Goal: Task Accomplishment & Management: Use online tool/utility

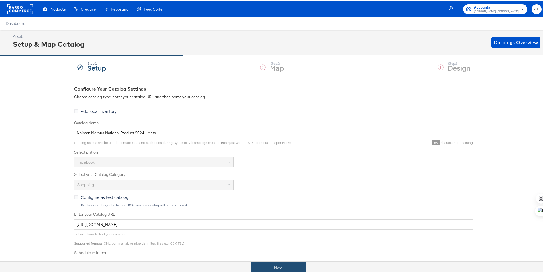
click at [271, 269] on button "Next" at bounding box center [278, 267] width 54 height 13
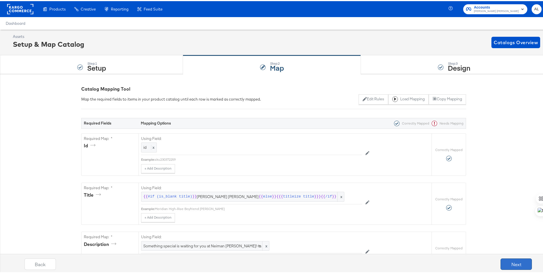
click at [507, 263] on button "Next" at bounding box center [516, 262] width 31 height 11
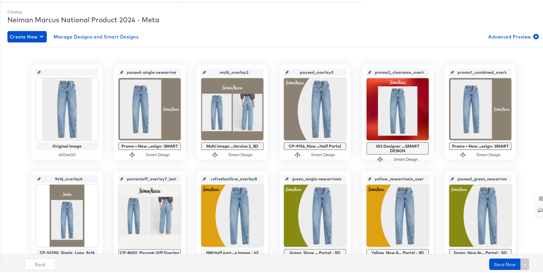
scroll to position [75, 0]
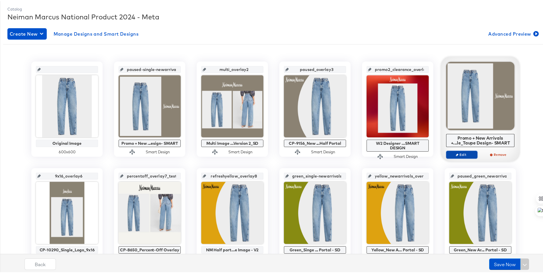
click at [466, 155] on span "Edit" at bounding box center [462, 153] width 26 height 4
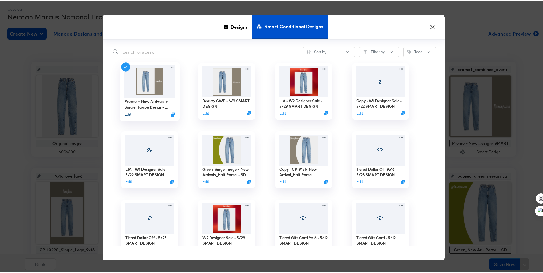
click at [126, 113] on button "Edit" at bounding box center [127, 113] width 7 height 5
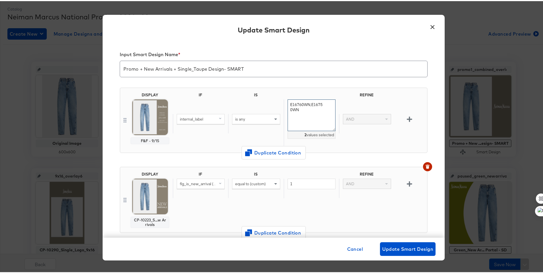
drag, startPoint x: 311, startPoint y: 113, endPoint x: 284, endPoint y: 101, distance: 30.1
click at [288, 101] on textarea "E16760WN,E16750WN" at bounding box center [312, 114] width 48 height 32
click at [285, 151] on span "Duplicate Condition" at bounding box center [273, 152] width 55 height 8
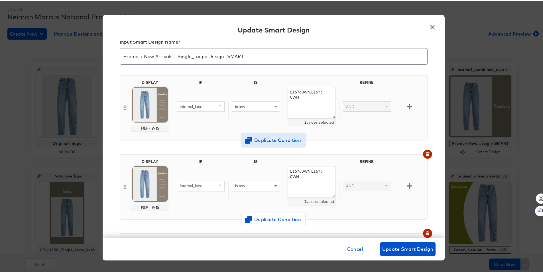
scroll to position [26, 0]
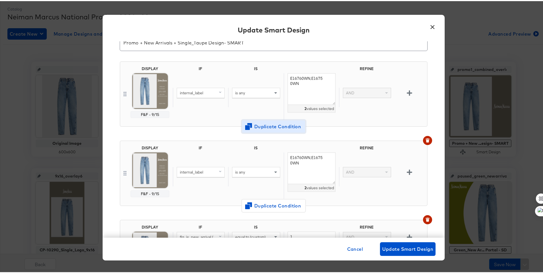
click at [282, 127] on span "Duplicate Condition" at bounding box center [273, 125] width 55 height 8
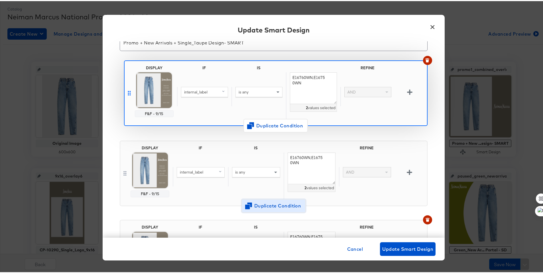
drag, startPoint x: 122, startPoint y: 172, endPoint x: 129, endPoint y: 87, distance: 84.9
click at [129, 87] on div "DISPLAY F&F - 9/15 IF IS REFINE internal_label is any E16760WN,E16750WN 2 value…" at bounding box center [274, 255] width 308 height 398
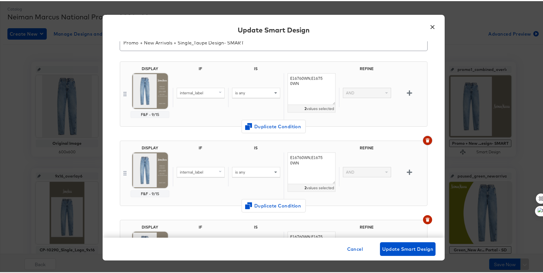
click at [423, 142] on button "button" at bounding box center [427, 139] width 9 height 9
click at [423, 138] on button "button" at bounding box center [427, 139] width 9 height 9
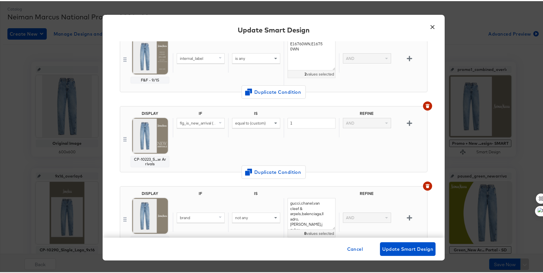
scroll to position [68, 0]
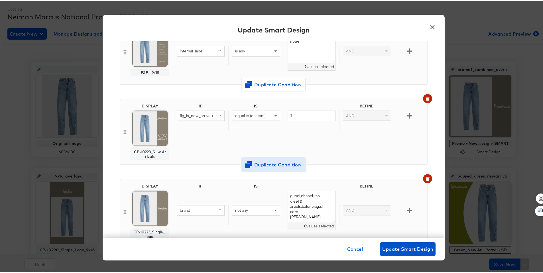
click at [267, 165] on span "Duplicate Condition" at bounding box center [273, 164] width 55 height 8
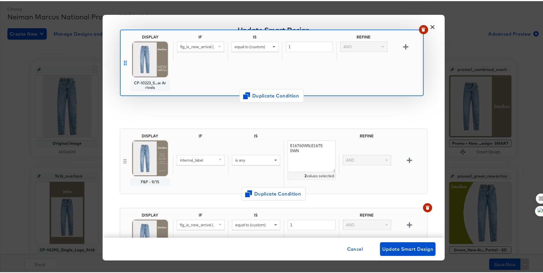
scroll to position [22, 0]
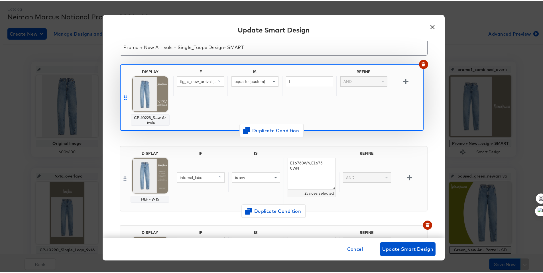
drag, startPoint x: 123, startPoint y: 210, endPoint x: 125, endPoint y: 93, distance: 116.6
click at [125, 93] on div "DISPLAY F&F - 9/15 IF IS REFINE internal_label is any E16760WN,E16750WN 2 value…" at bounding box center [274, 220] width 308 height 320
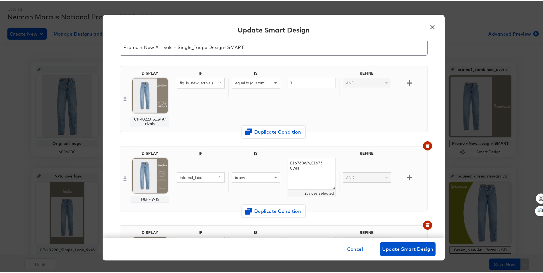
click at [217, 84] on span at bounding box center [220, 82] width 7 height 10
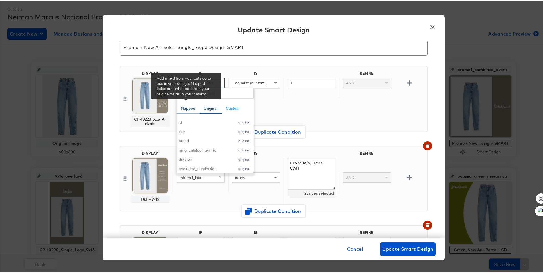
click at [185, 106] on div "Mapped" at bounding box center [188, 107] width 15 height 5
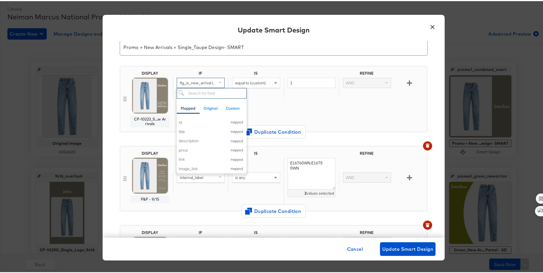
click at [217, 91] on input "search" at bounding box center [212, 92] width 70 height 11
type input "inter"
click at [214, 121] on div "internal_label" at bounding box center [200, 121] width 43 height 5
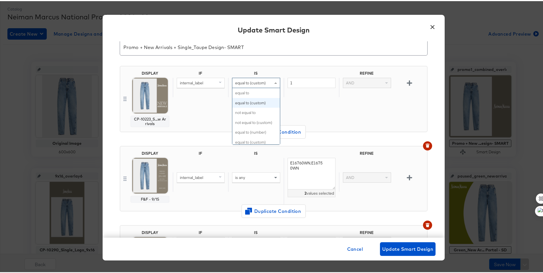
click at [243, 81] on span "equal to (custom)" at bounding box center [250, 81] width 31 height 5
type input "any"
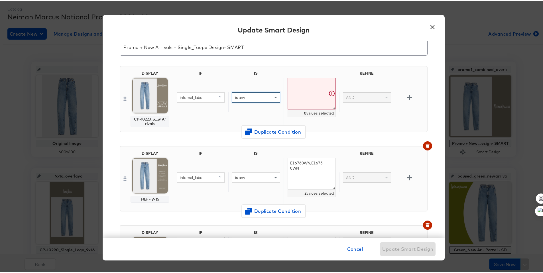
click at [300, 85] on textarea at bounding box center [312, 93] width 48 height 32
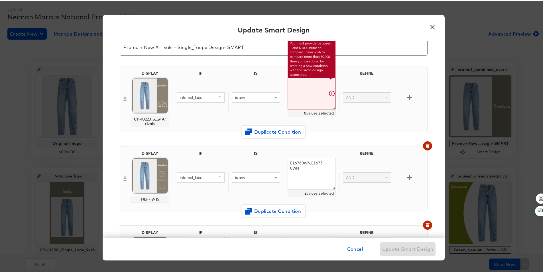
paste textarea "E16760WN,E16750WN"
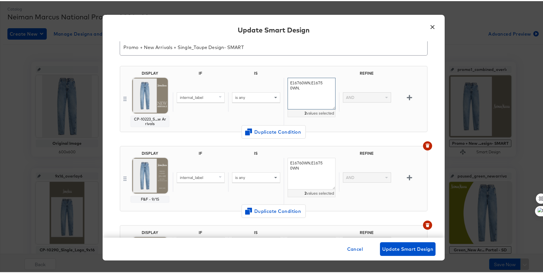
paste textarea "E16760WN,E16750WN"
type textarea "E16760WN,E16750WN,e16760wn,e16750wn"
click at [254, 111] on div "internal_label is any E16760WN,E16750WN,e16760wn,e16750wn 4 values selected AND" at bounding box center [299, 101] width 252 height 48
click at [148, 102] on img at bounding box center [150, 95] width 36 height 36
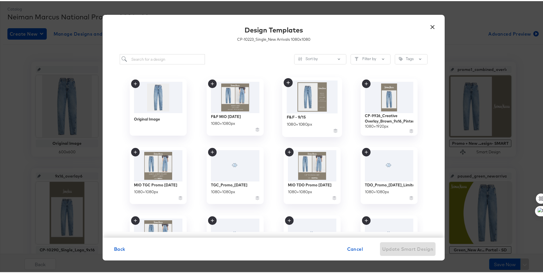
click at [306, 99] on img at bounding box center [312, 96] width 51 height 33
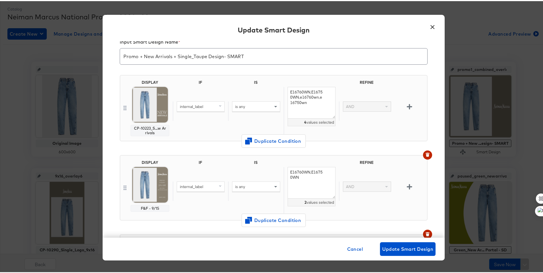
scroll to position [11, 0]
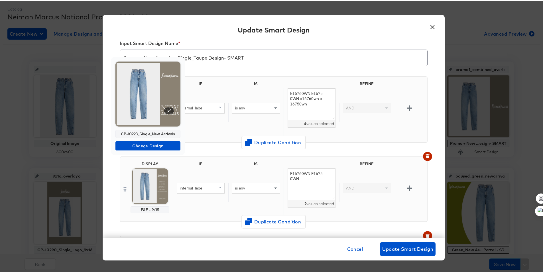
click at [154, 105] on img at bounding box center [147, 92] width 65 height 65
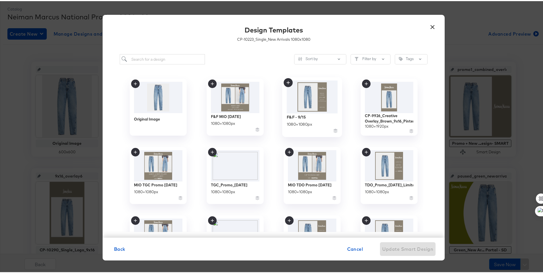
click at [302, 107] on img at bounding box center [312, 96] width 51 height 33
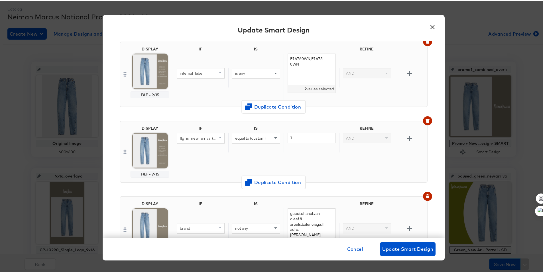
scroll to position [178, 0]
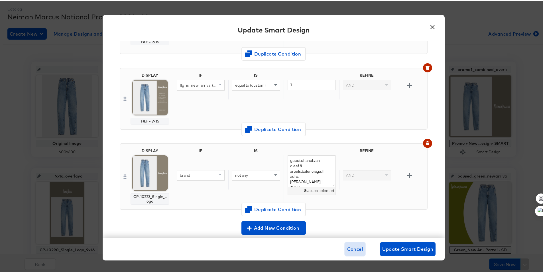
click at [352, 248] on span "Cancel" at bounding box center [355, 248] width 16 height 8
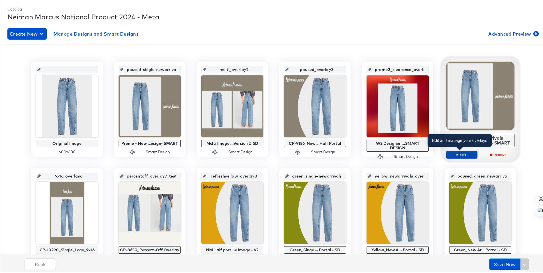
click at [462, 153] on span "Edit" at bounding box center [462, 153] width 26 height 4
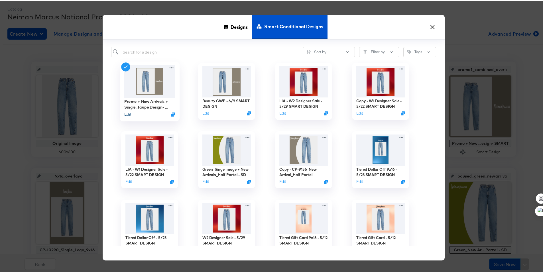
click at [124, 112] on button "Edit" at bounding box center [127, 113] width 7 height 5
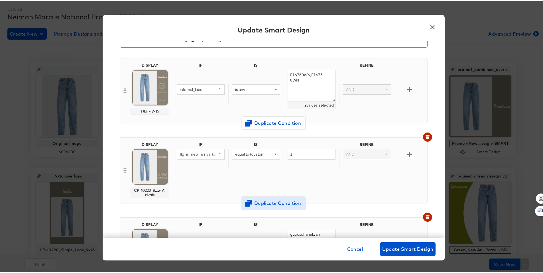
scroll to position [31, 0]
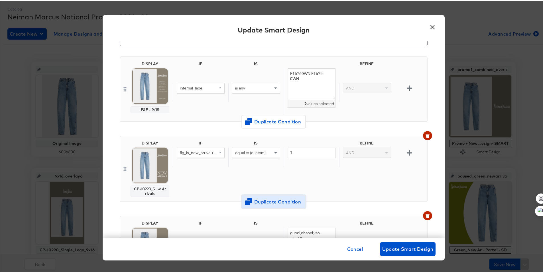
click at [282, 202] on span "Duplicate Condition" at bounding box center [273, 201] width 55 height 8
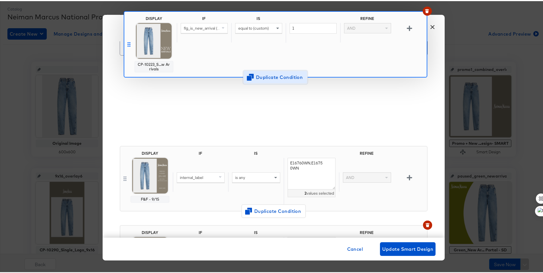
scroll to position [0, 0]
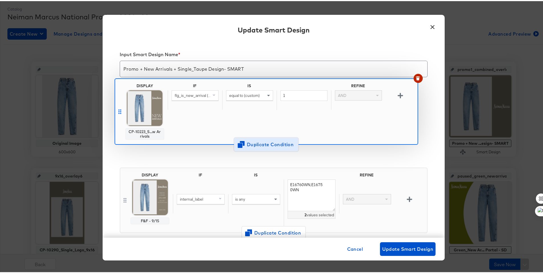
drag, startPoint x: 123, startPoint y: 123, endPoint x: 118, endPoint y: 113, distance: 11.0
click at [120, 113] on div "DISPLAY F&F - 9/15 IF IS REFINE internal_label is any E16760WN,E16750WN 2 value…" at bounding box center [274, 242] width 308 height 320
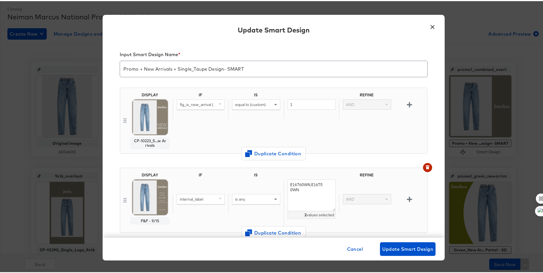
click at [157, 121] on img at bounding box center [150, 116] width 36 height 36
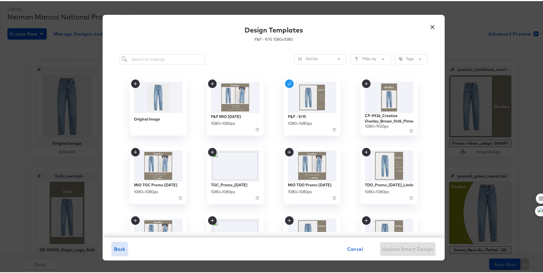
drag, startPoint x: 124, startPoint y: 247, endPoint x: 147, endPoint y: 237, distance: 24.9
click at [124, 248] on button "Back" at bounding box center [120, 248] width 16 height 14
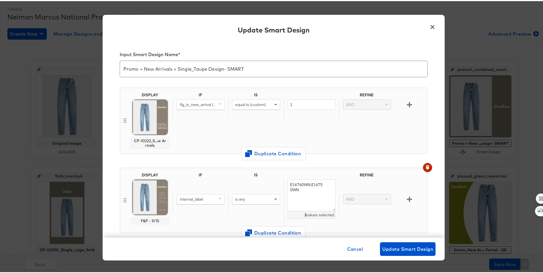
click at [235, 135] on div "IF IS REFINE flg_is_new_arrival (original) equal to (custom) 1 AND" at bounding box center [299, 120] width 252 height 56
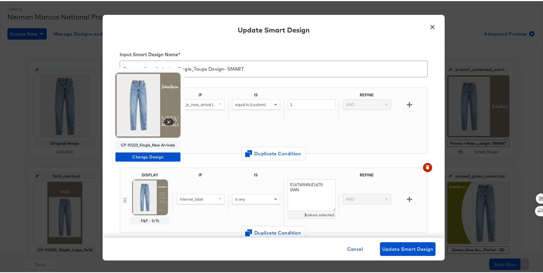
click at [152, 114] on img at bounding box center [147, 104] width 65 height 65
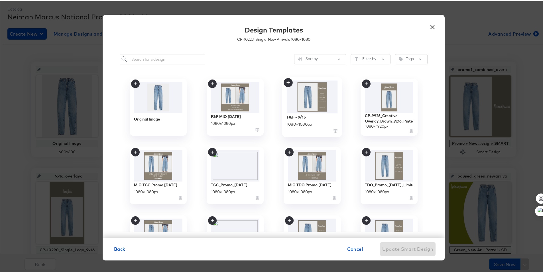
click at [296, 102] on img at bounding box center [312, 96] width 51 height 33
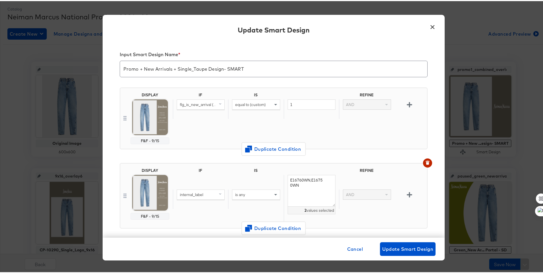
click at [221, 104] on div "flg_is_new_arrival (original)" at bounding box center [201, 103] width 48 height 10
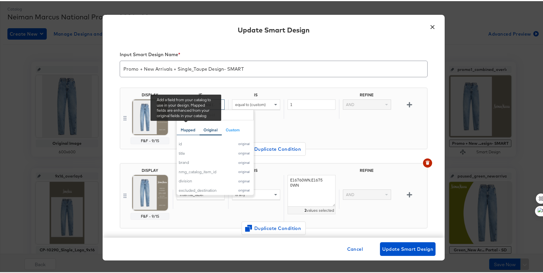
click at [188, 127] on div "Mapped" at bounding box center [188, 128] width 15 height 5
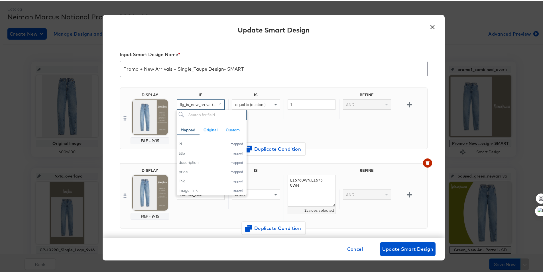
click at [203, 117] on input "search" at bounding box center [212, 114] width 70 height 11
type input "int"
click at [205, 141] on div "internal_label" at bounding box center [200, 142] width 43 height 5
click at [267, 103] on div "equal to (custom)" at bounding box center [255, 104] width 47 height 10
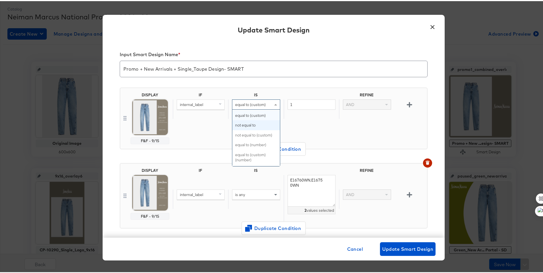
scroll to position [9, 0]
type input "any"
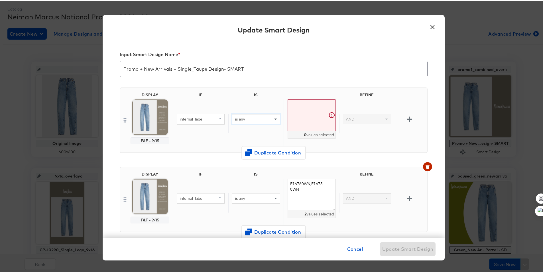
click at [298, 107] on textarea at bounding box center [312, 114] width 48 height 32
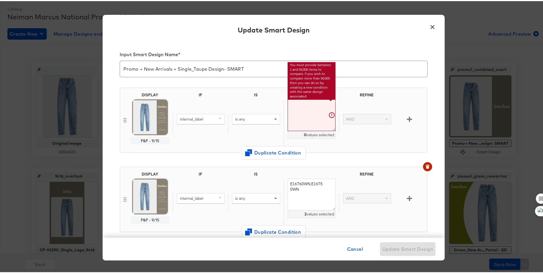
paste textarea "E16760WN,E16750WN"
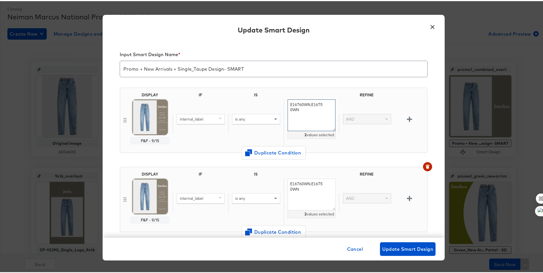
paste textarea "E16760WN,E16750WN"
click at [294, 107] on textarea "E16760WN,E16750WNE16760WN,E16750WN" at bounding box center [312, 114] width 48 height 32
click at [306, 114] on textarea "E16760WN,E16750WNE16760WN,E16750WN" at bounding box center [312, 114] width 48 height 32
click at [333, 107] on div "E16760WN,E16750WNE16760WN,E16750WN 3 values selected" at bounding box center [311, 122] width 55 height 48
click at [297, 109] on textarea "E16760WN,E16750WNE16760WN,E16750WN" at bounding box center [312, 114] width 48 height 32
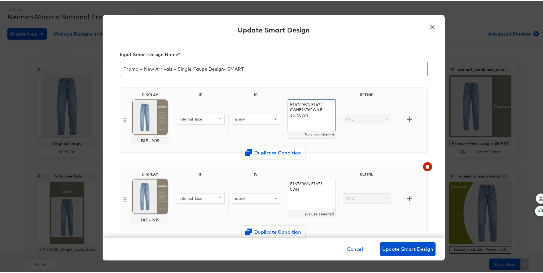
click at [295, 109] on textarea "E16760WN,E16750WNE16760WN,E16750WN" at bounding box center [312, 114] width 48 height 32
click at [304, 115] on textarea "E16760WN,E16750WN,E16760WN,E16750WN" at bounding box center [312, 114] width 48 height 32
click at [304, 115] on textarea "E16760WN,E16750WN,e16760wn,e16750wn" at bounding box center [312, 114] width 48 height 32
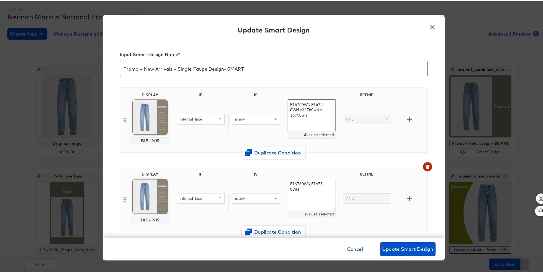
type textarea "E16760WN,E16750WN,e16760wn,e16750wn"
click at [300, 84] on div "DISPLAY F&F - 9/15 IF IS REFINE internal_label is any E16760WN,E16750WN,e16760w…" at bounding box center [274, 121] width 308 height 79
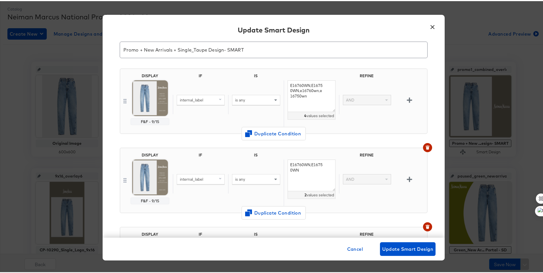
scroll to position [30, 0]
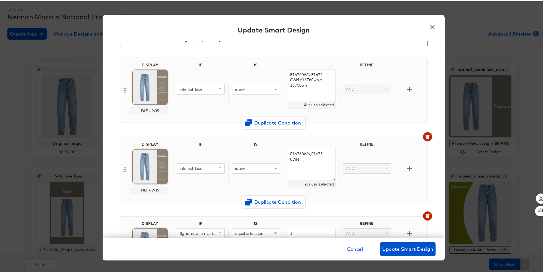
click at [426, 135] on icon "button" at bounding box center [427, 136] width 3 height 3
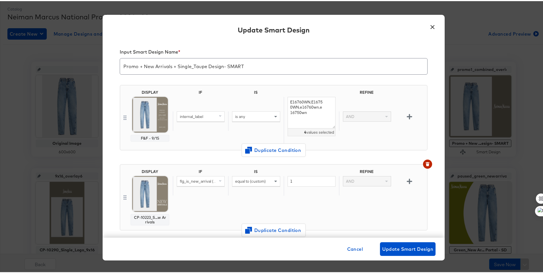
scroll to position [0, 0]
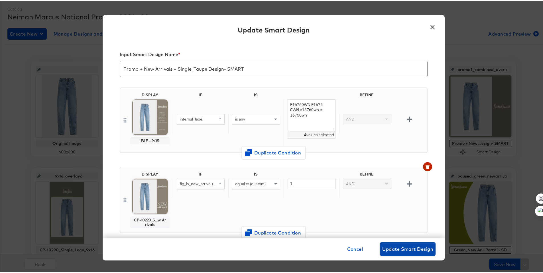
click at [409, 250] on span "Update Smart Design" at bounding box center [407, 248] width 51 height 8
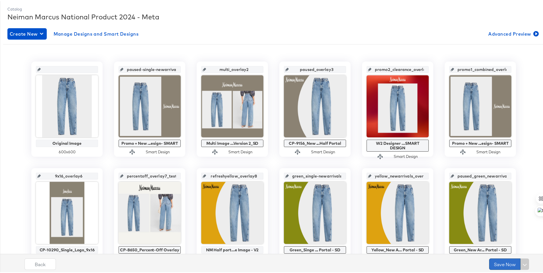
click at [491, 263] on button "Save Now" at bounding box center [504, 262] width 31 height 11
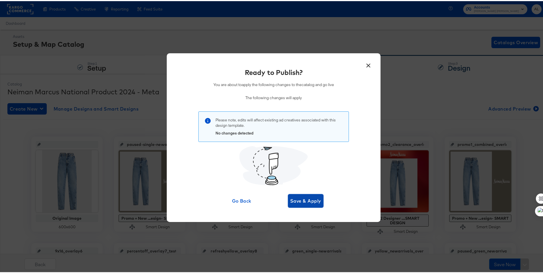
click at [310, 203] on span "Save & Apply" at bounding box center [305, 200] width 31 height 8
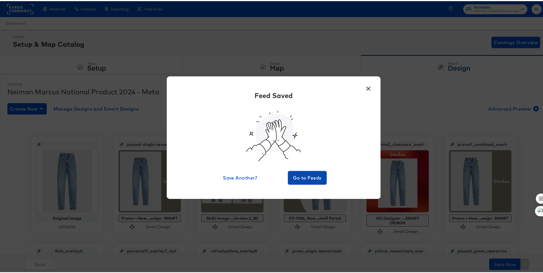
click at [318, 174] on span "Go to Feeds" at bounding box center [307, 177] width 34 height 8
